Goal: Communication & Community: Participate in discussion

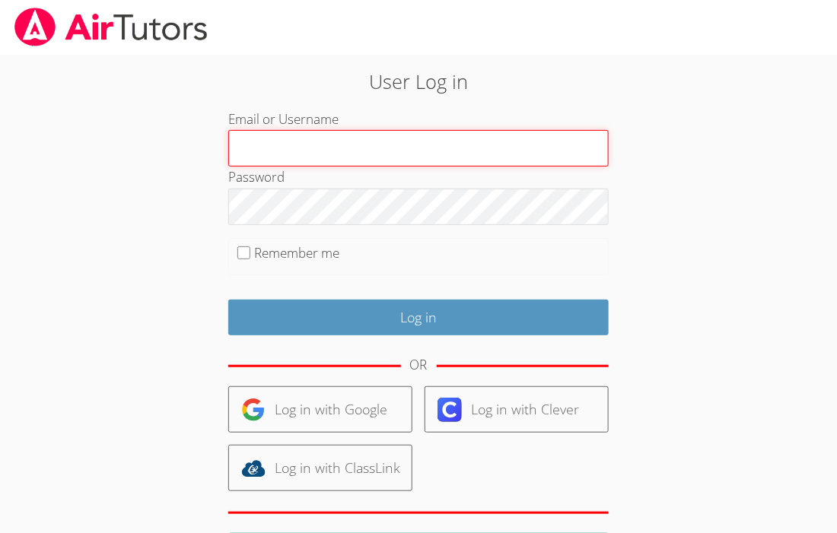
click at [543, 144] on input "Email or Username" at bounding box center [418, 148] width 381 height 37
type input "jakhaid"
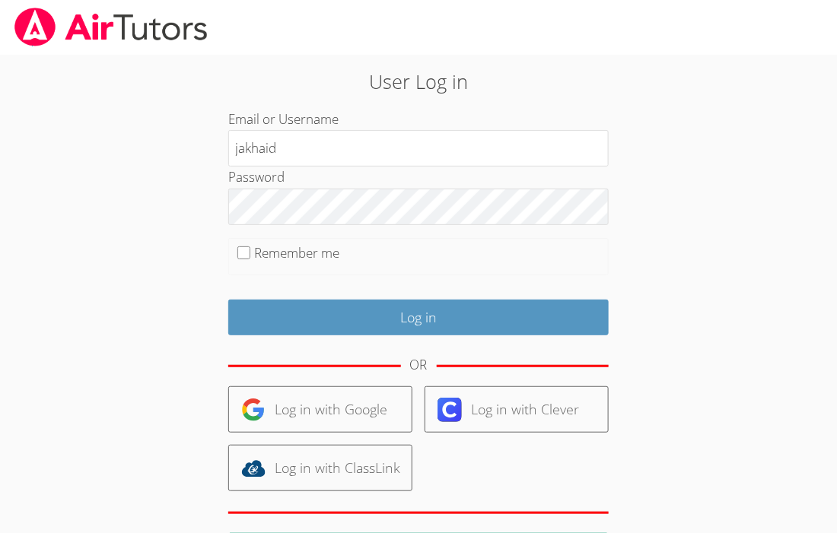
click at [245, 262] on fieldset "Remember me" at bounding box center [418, 257] width 381 height 38
click at [247, 258] on input "Remember me" at bounding box center [243, 253] width 13 height 13
checkbox input "true"
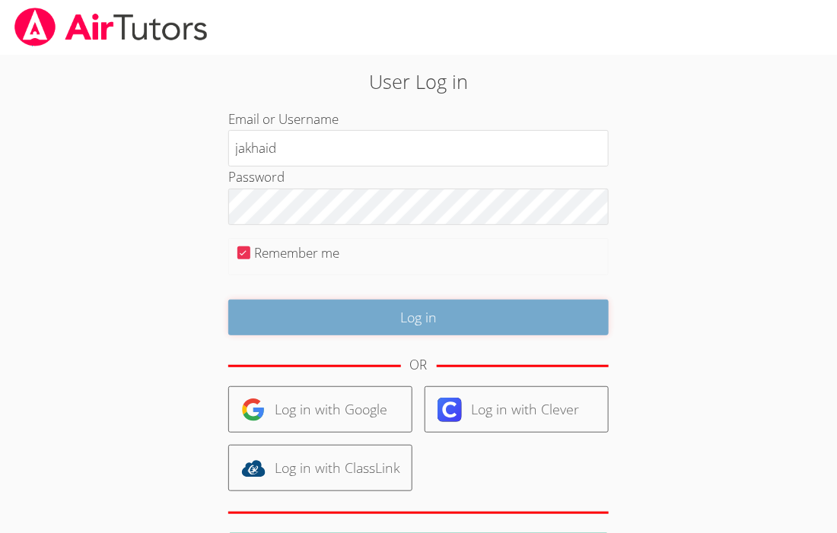
click at [355, 320] on input "Log in" at bounding box center [418, 318] width 381 height 36
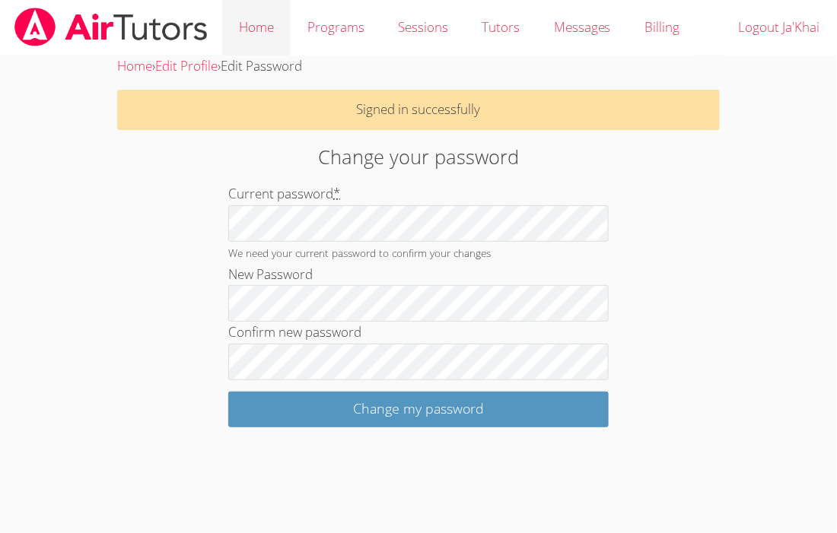
click at [258, 40] on link "Home" at bounding box center [256, 28] width 68 height 56
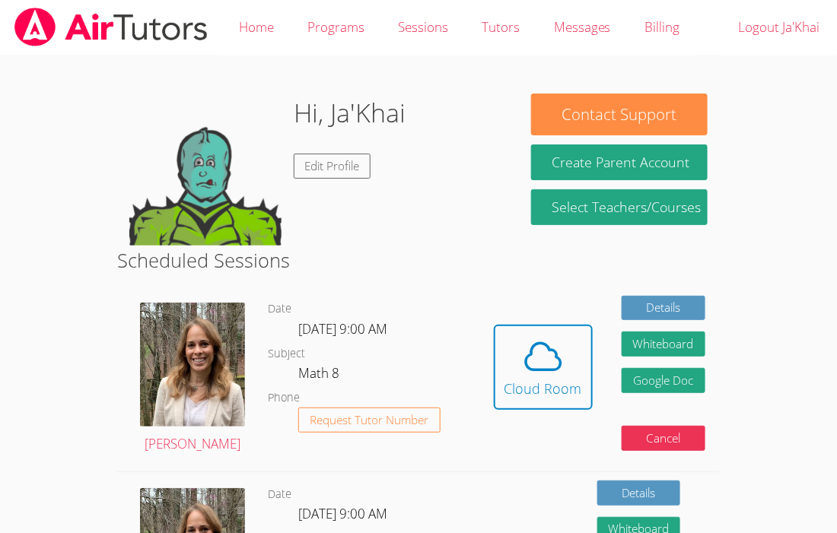
click at [258, 40] on link "Home" at bounding box center [256, 28] width 68 height 56
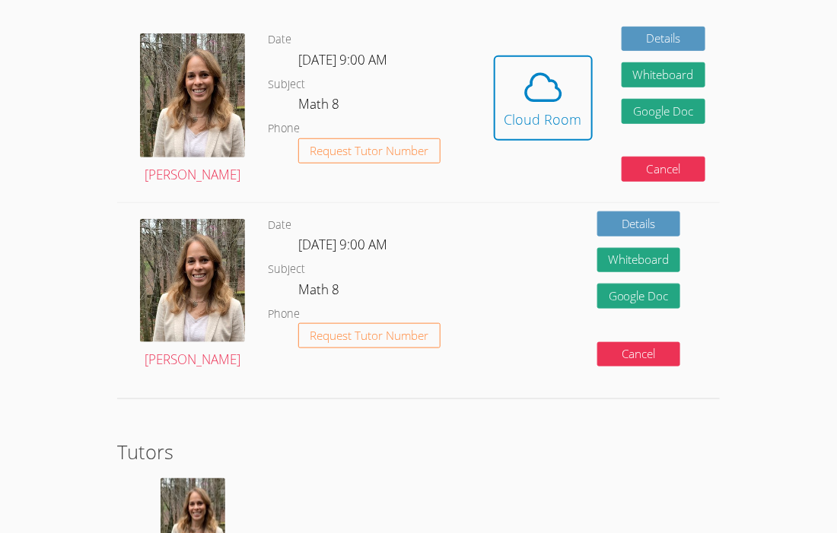
scroll to position [239, 0]
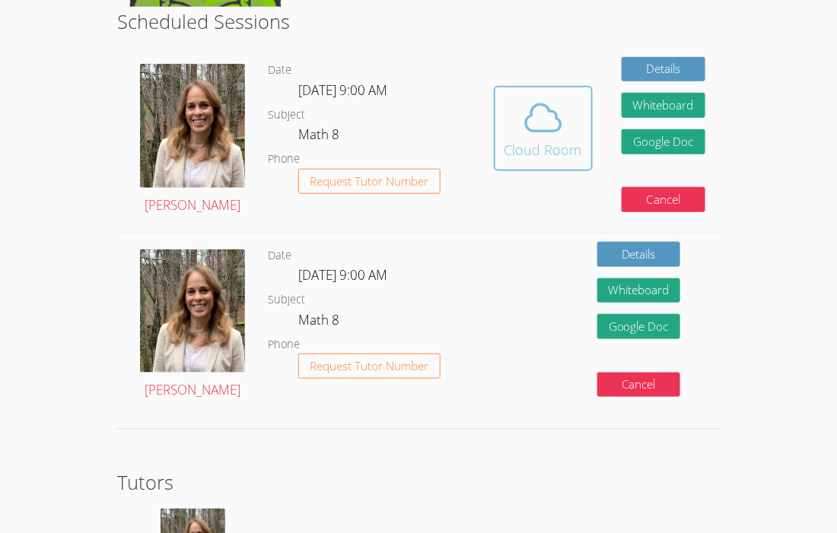
click at [544, 139] on div "Cloud Room" at bounding box center [544, 149] width 78 height 21
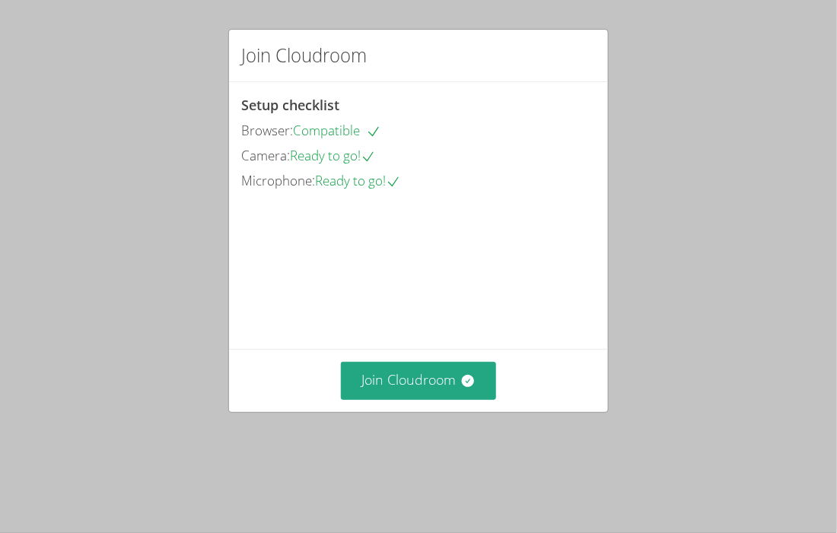
click at [414, 319] on video at bounding box center [355, 262] width 228 height 114
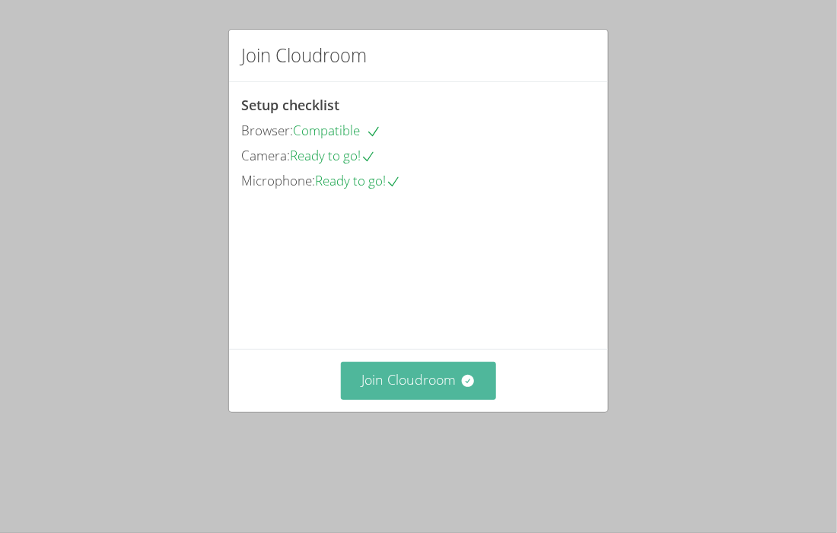
click at [429, 400] on button "Join Cloudroom" at bounding box center [419, 380] width 156 height 37
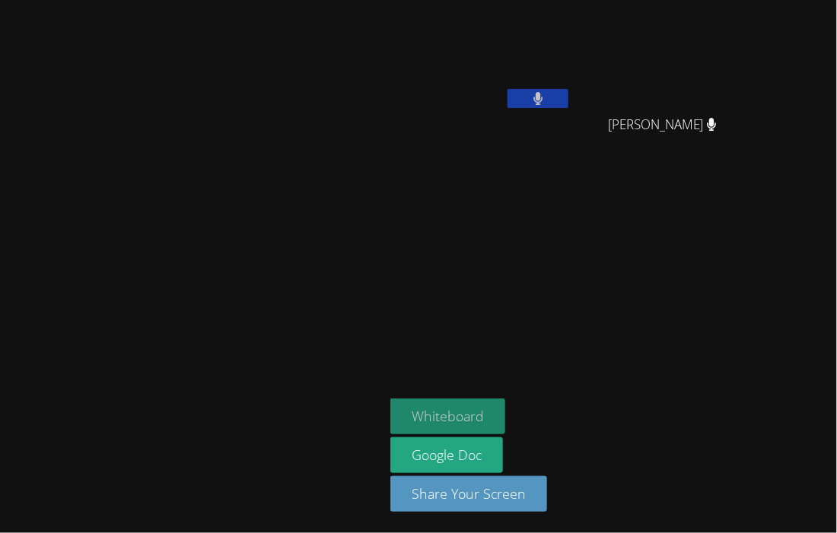
click at [490, 419] on button "Whiteboard" at bounding box center [447, 417] width 115 height 36
